Goal: Complete application form: Complete application form

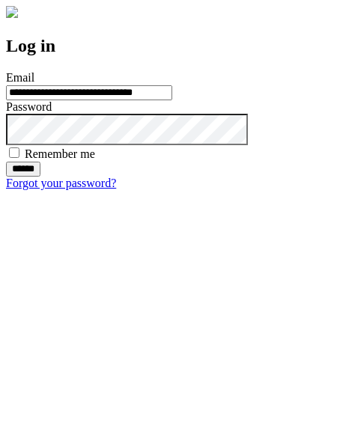
type input "**********"
click at [40, 177] on input "******" at bounding box center [23, 169] width 34 height 15
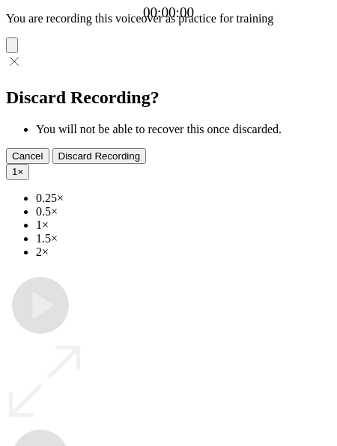
type input "**********"
